Goal: Task Accomplishment & Management: Use online tool/utility

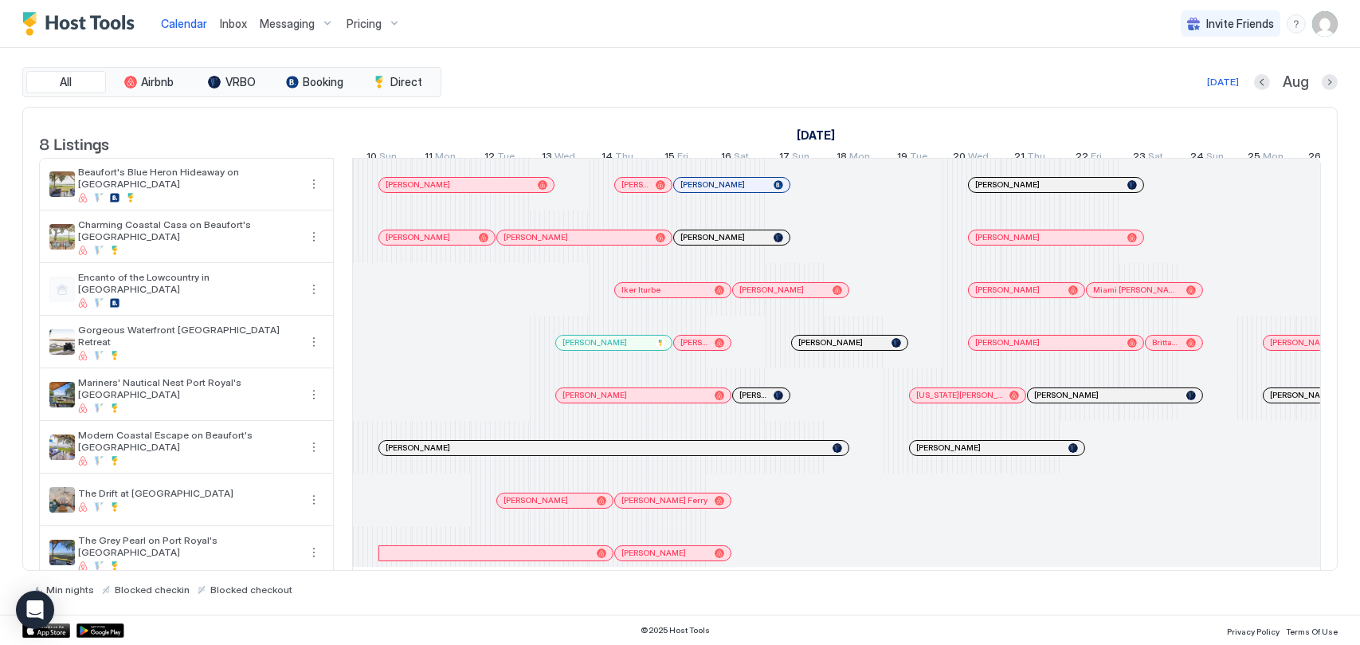
scroll to position [0, 885]
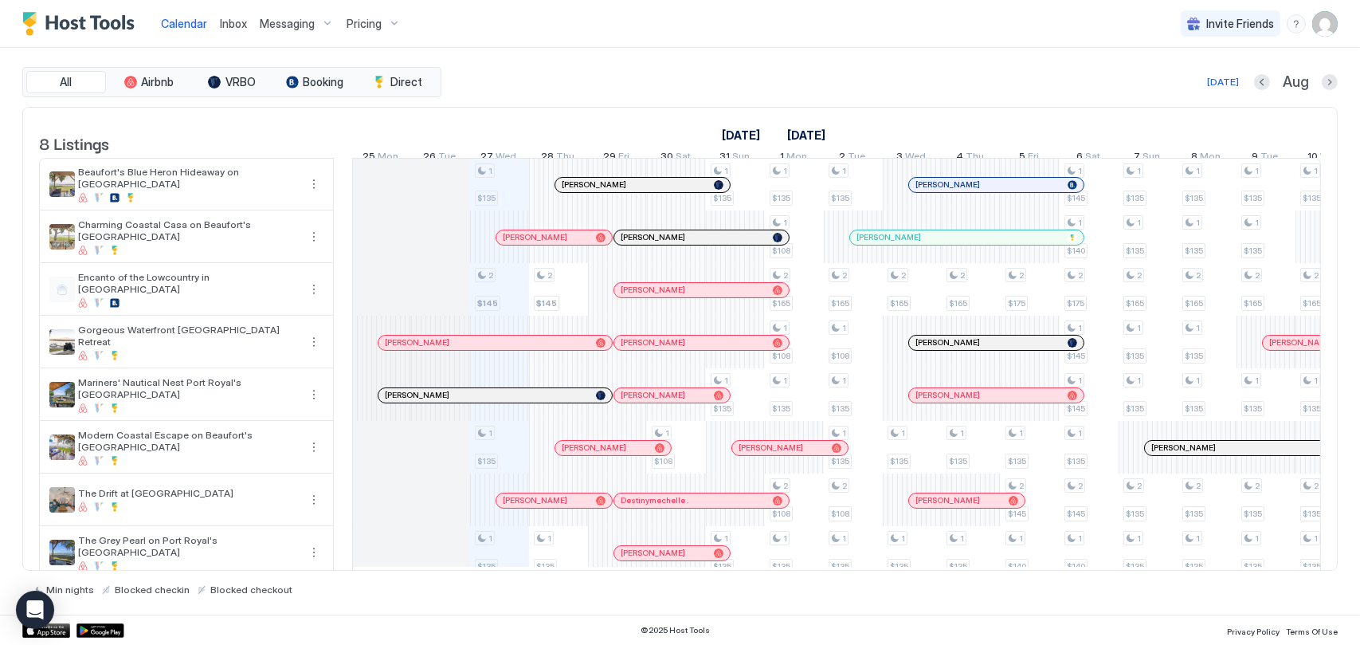
click at [373, 18] on span "Pricing" at bounding box center [364, 24] width 35 height 14
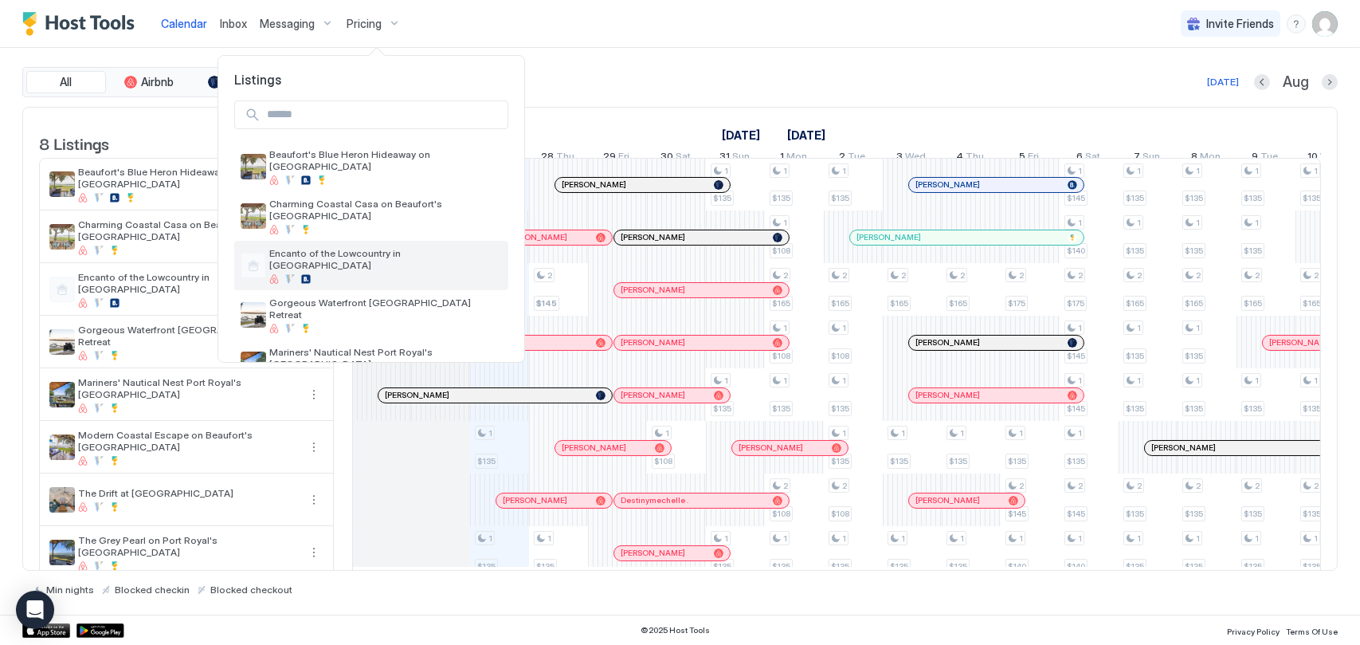
click at [370, 274] on div at bounding box center [385, 279] width 233 height 10
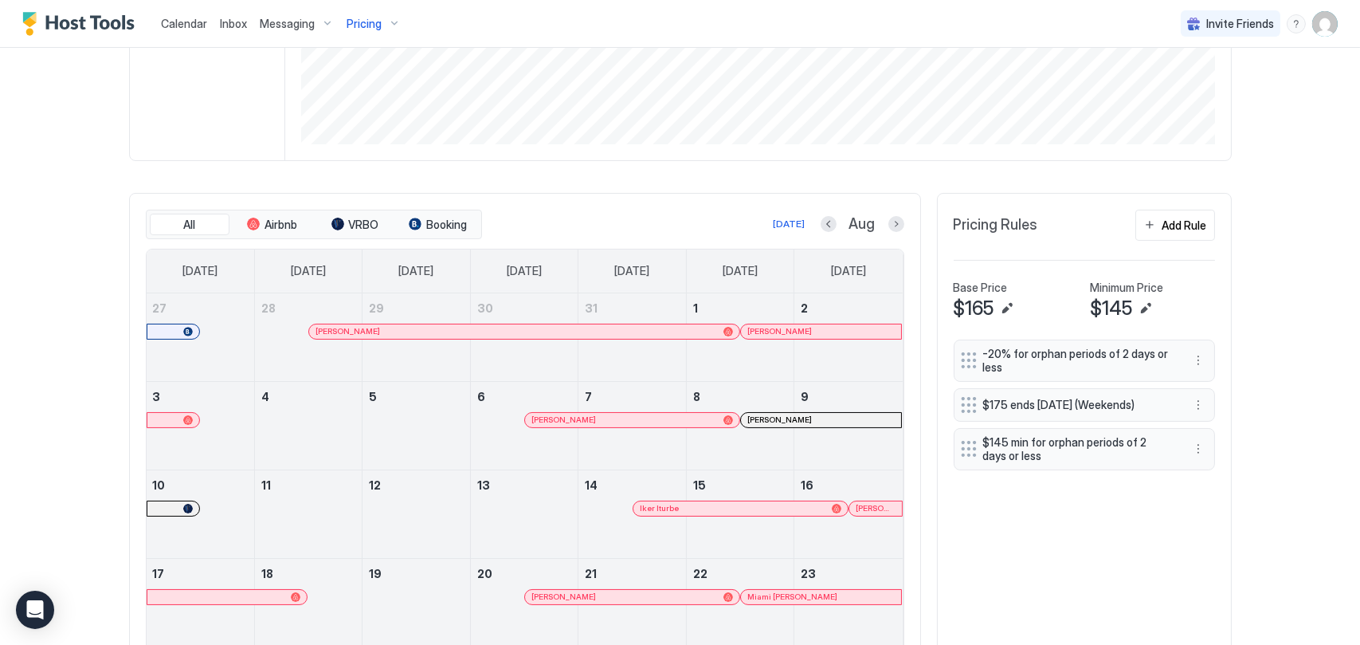
scroll to position [182, 0]
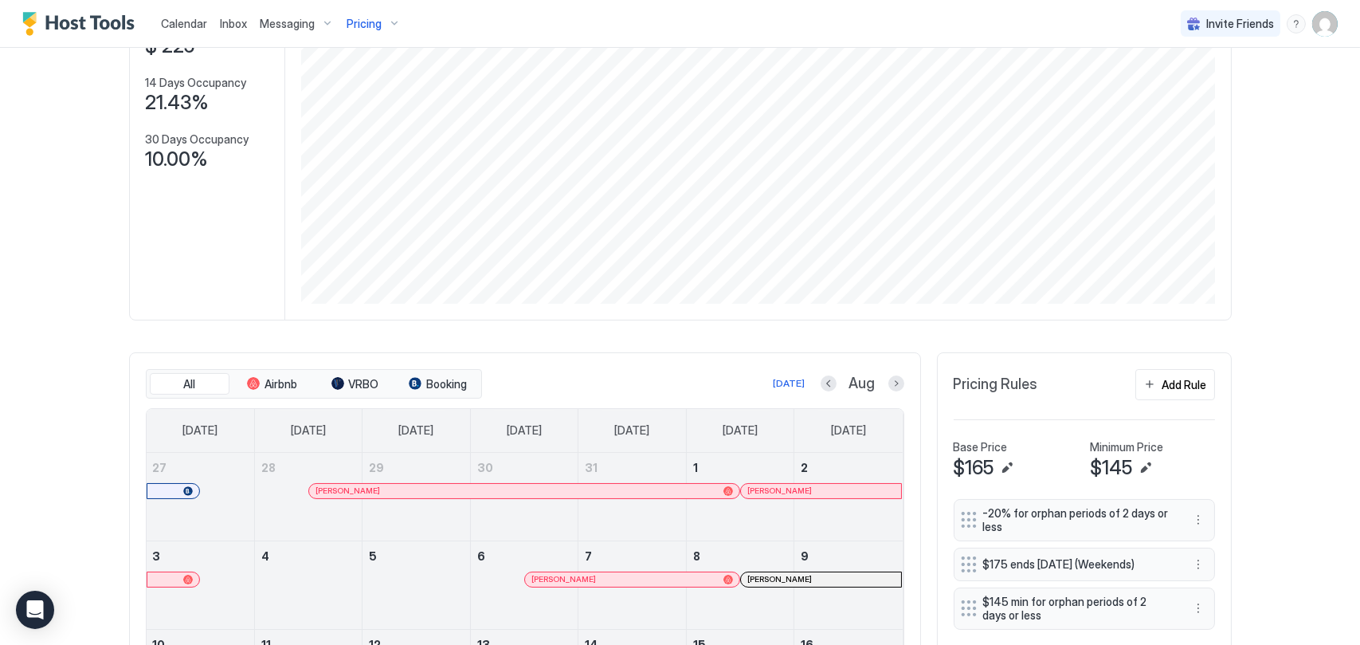
click at [976, 387] on span "Pricing Rules" at bounding box center [996, 384] width 84 height 18
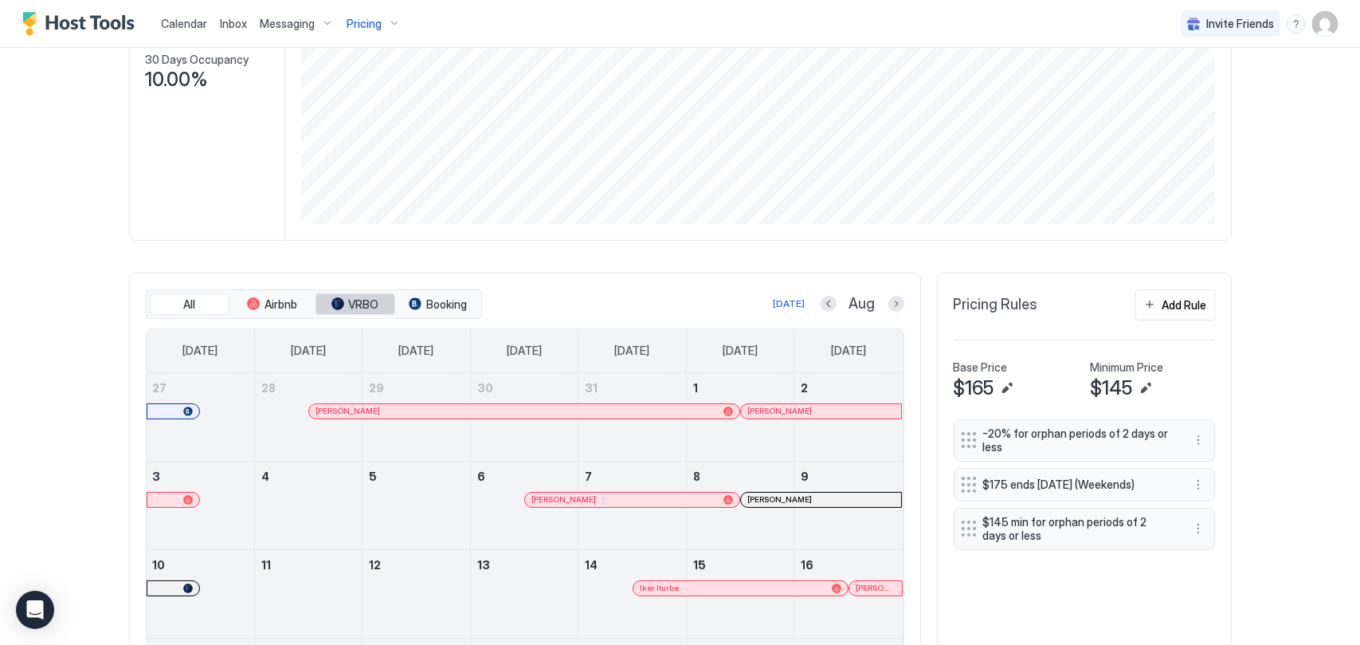
scroll to position [0, 0]
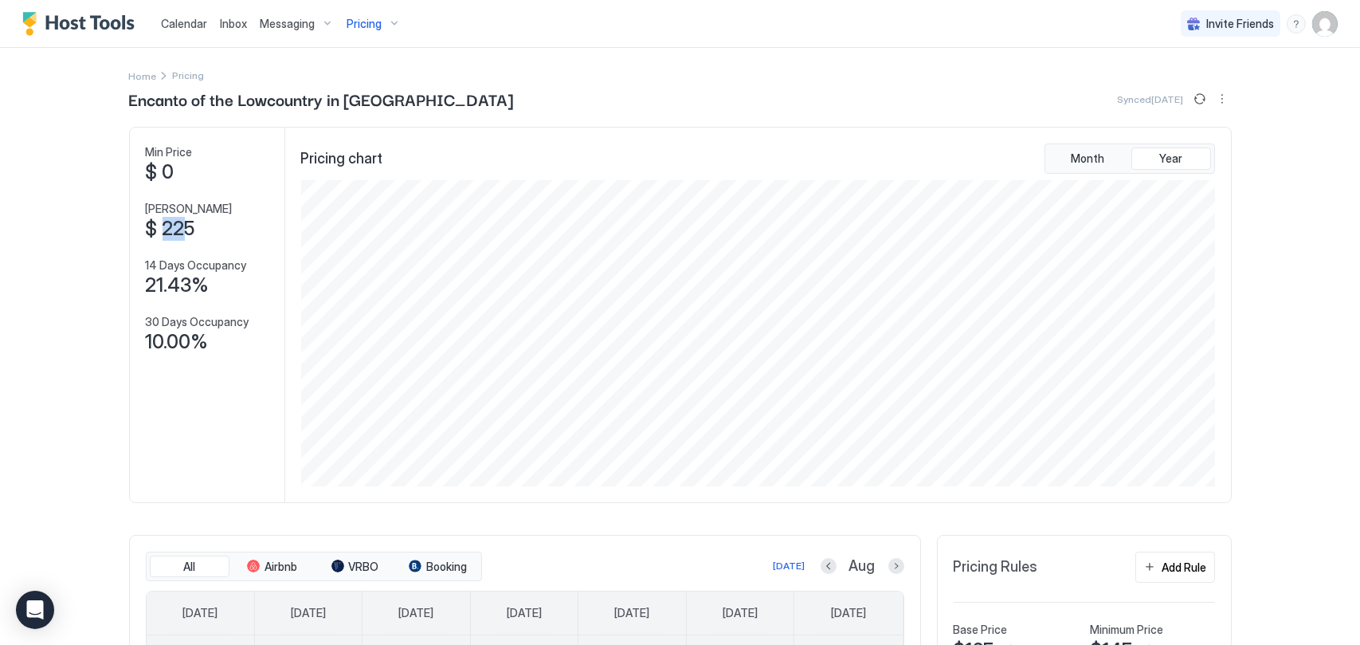
drag, startPoint x: 156, startPoint y: 228, endPoint x: 186, endPoint y: 232, distance: 30.5
click at [186, 232] on span "$ 225" at bounding box center [170, 229] width 49 height 24
click at [210, 265] on span "14 Days Occupancy" at bounding box center [196, 265] width 101 height 14
